Goal: Task Accomplishment & Management: Use online tool/utility

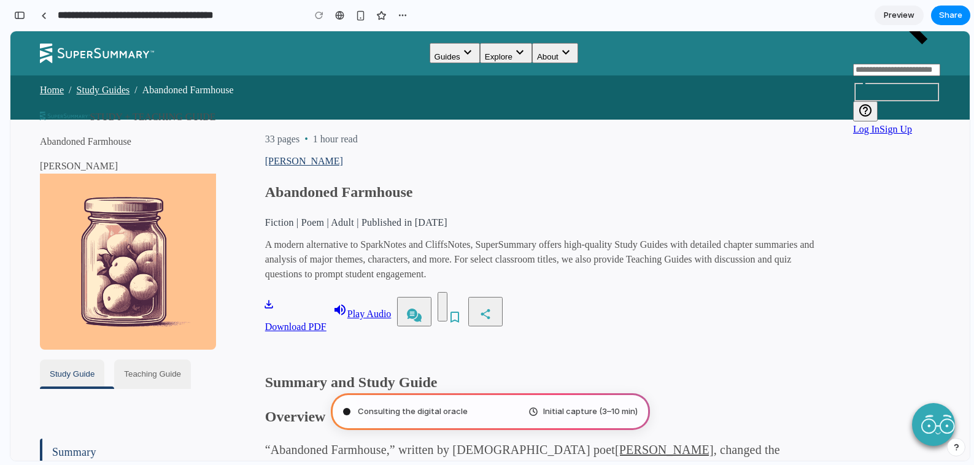
click at [579, 414] on span "Initial capture (3–10 min)" at bounding box center [590, 412] width 94 height 12
